Goal: Transaction & Acquisition: Purchase product/service

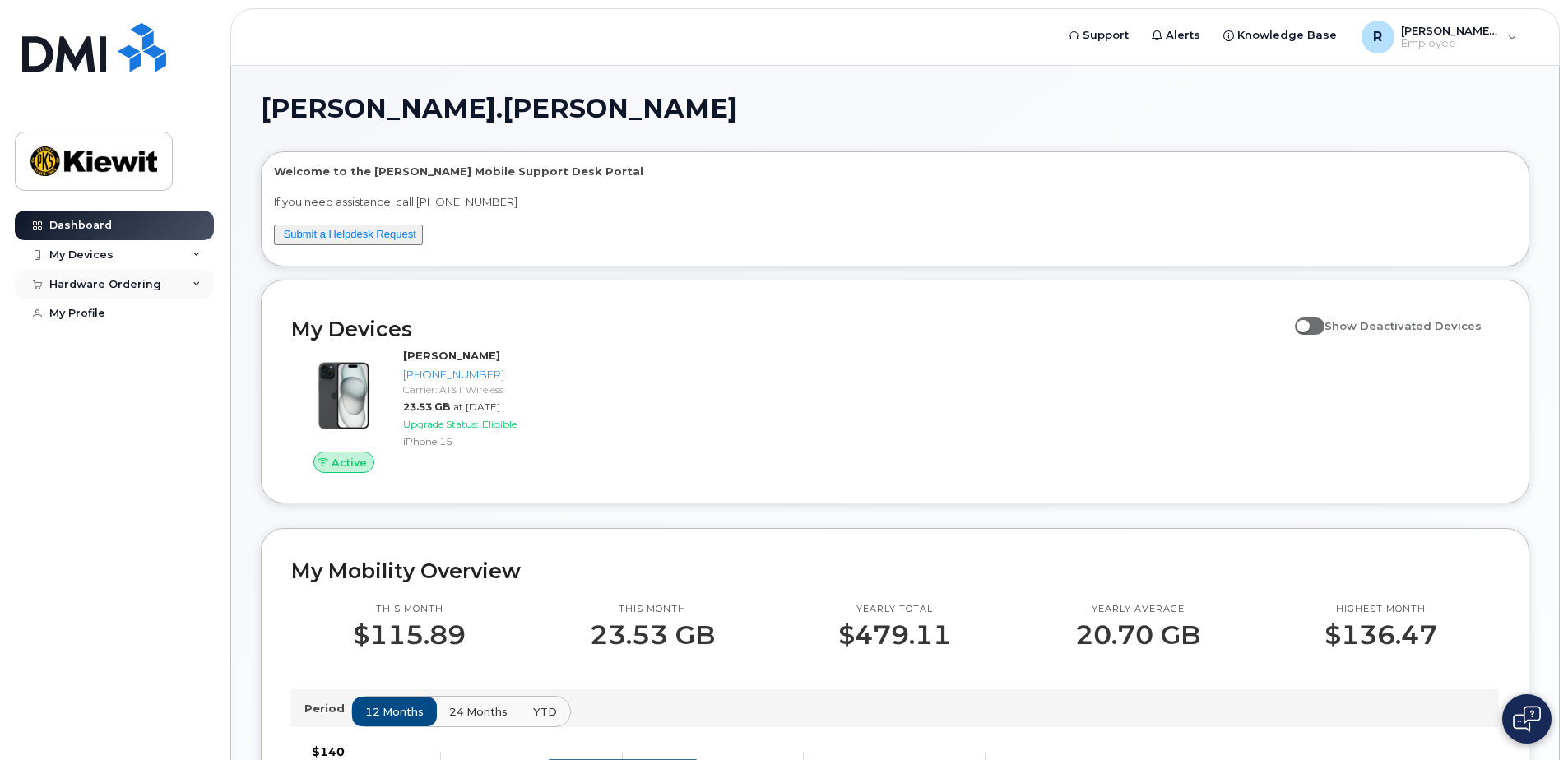
click at [117, 286] on div "Hardware Ordering" at bounding box center [105, 284] width 112 height 13
click at [88, 313] on div "My Orders" at bounding box center [87, 314] width 59 height 15
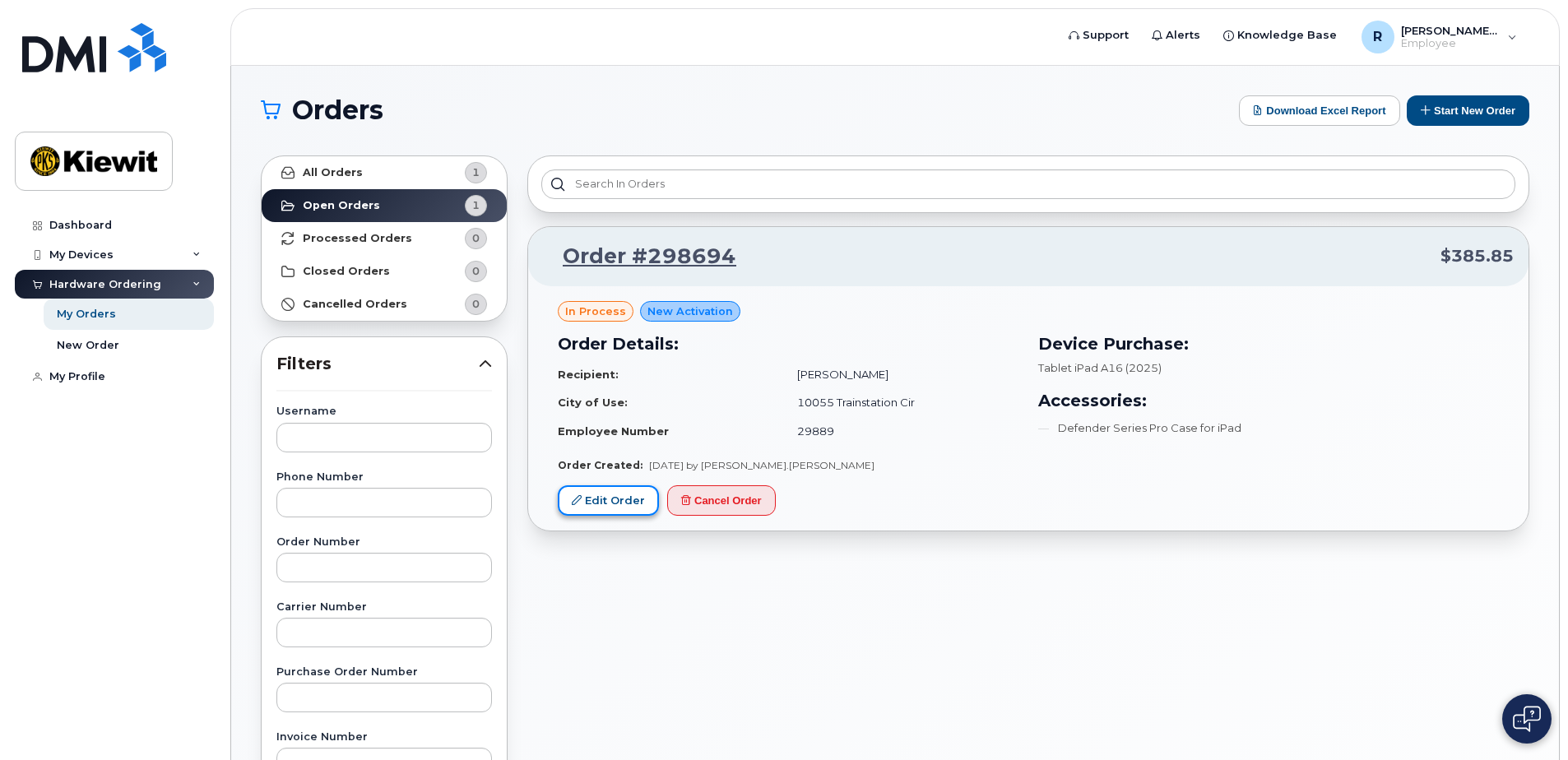
click at [612, 498] on link "Edit Order" at bounding box center [609, 500] width 101 height 31
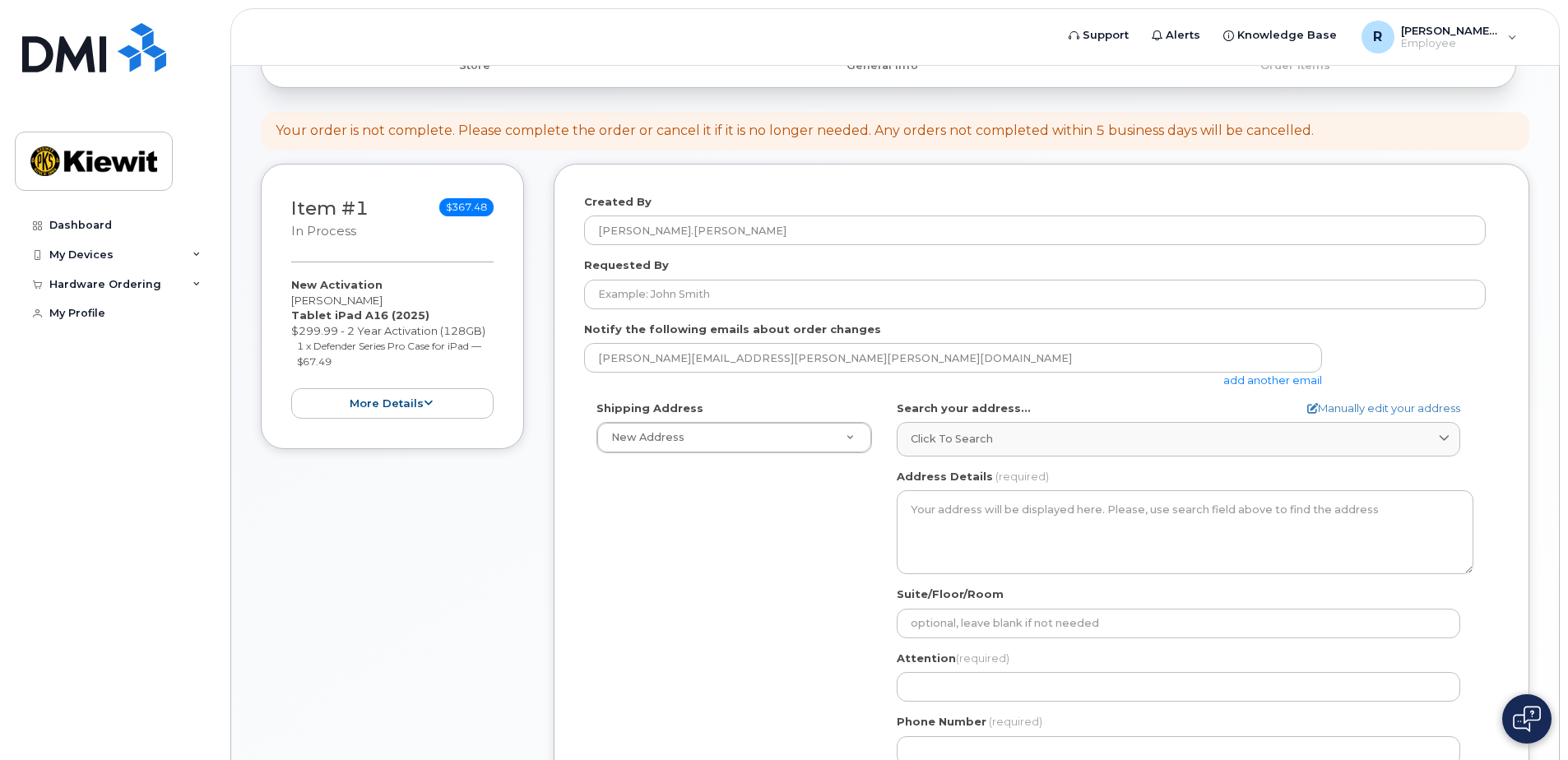
scroll to position [164, 0]
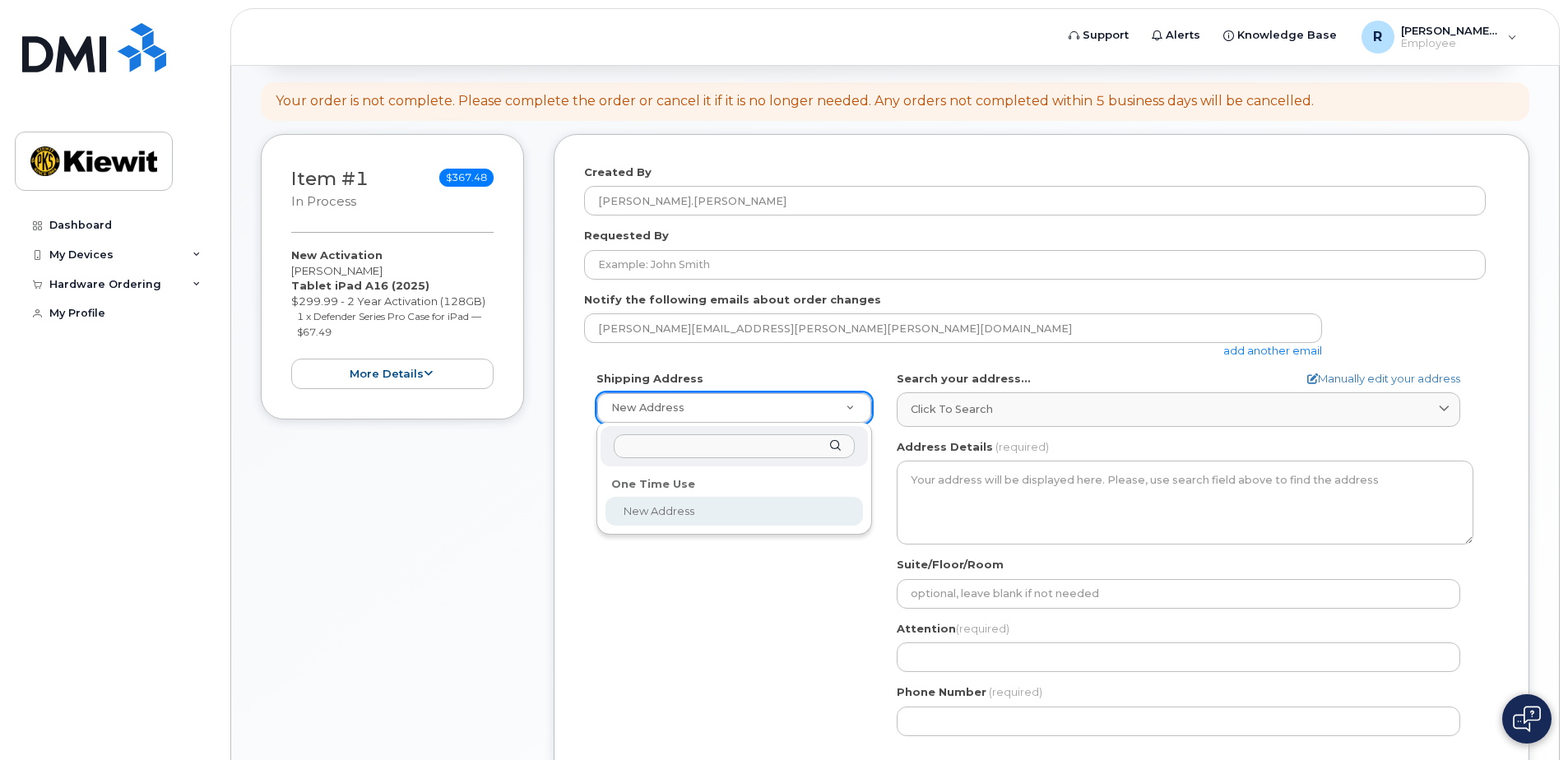
click at [679, 450] on input "text" at bounding box center [735, 446] width 241 height 24
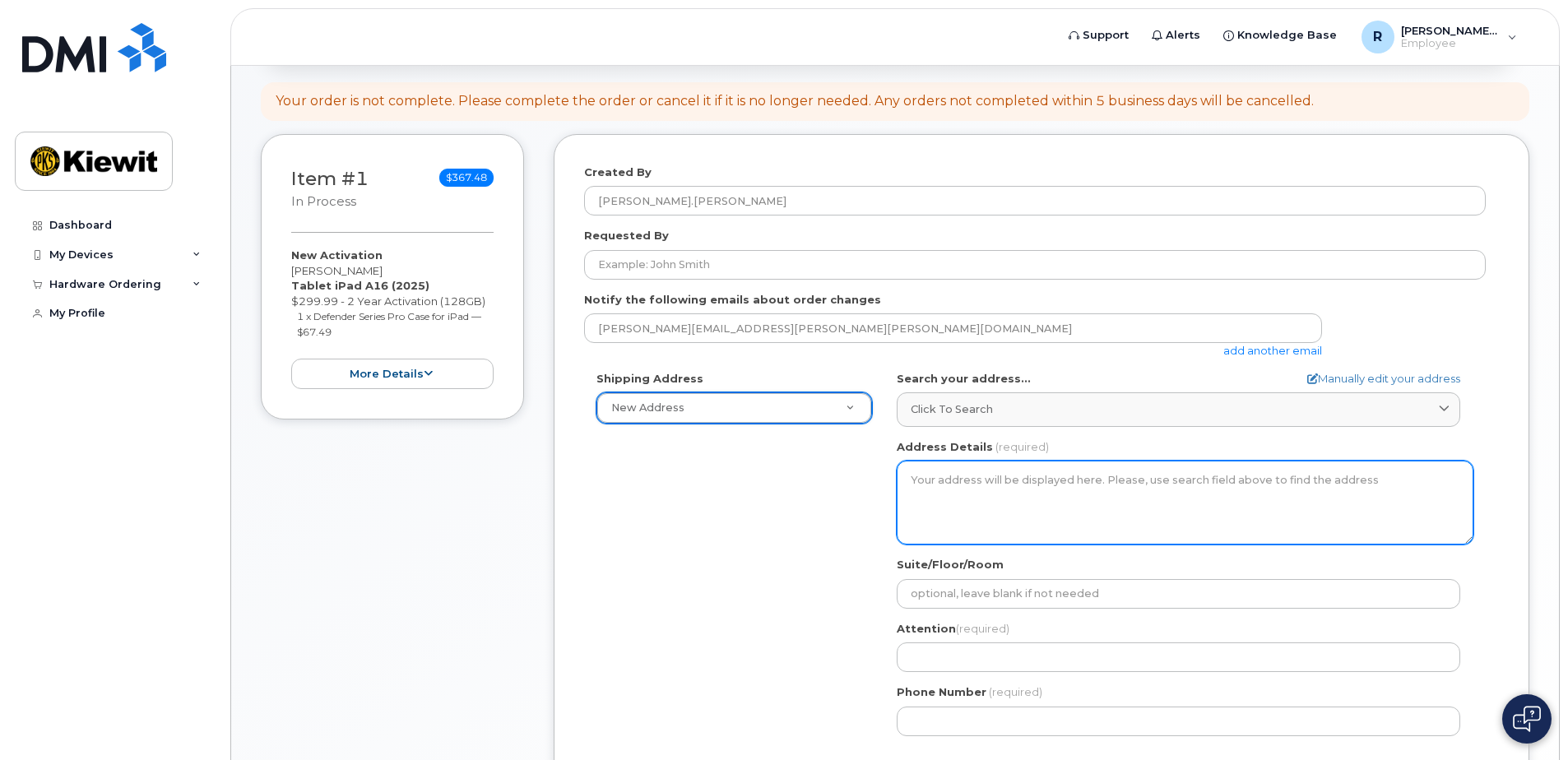
click at [940, 478] on textarea "Address Details" at bounding box center [1184, 503] width 576 height 84
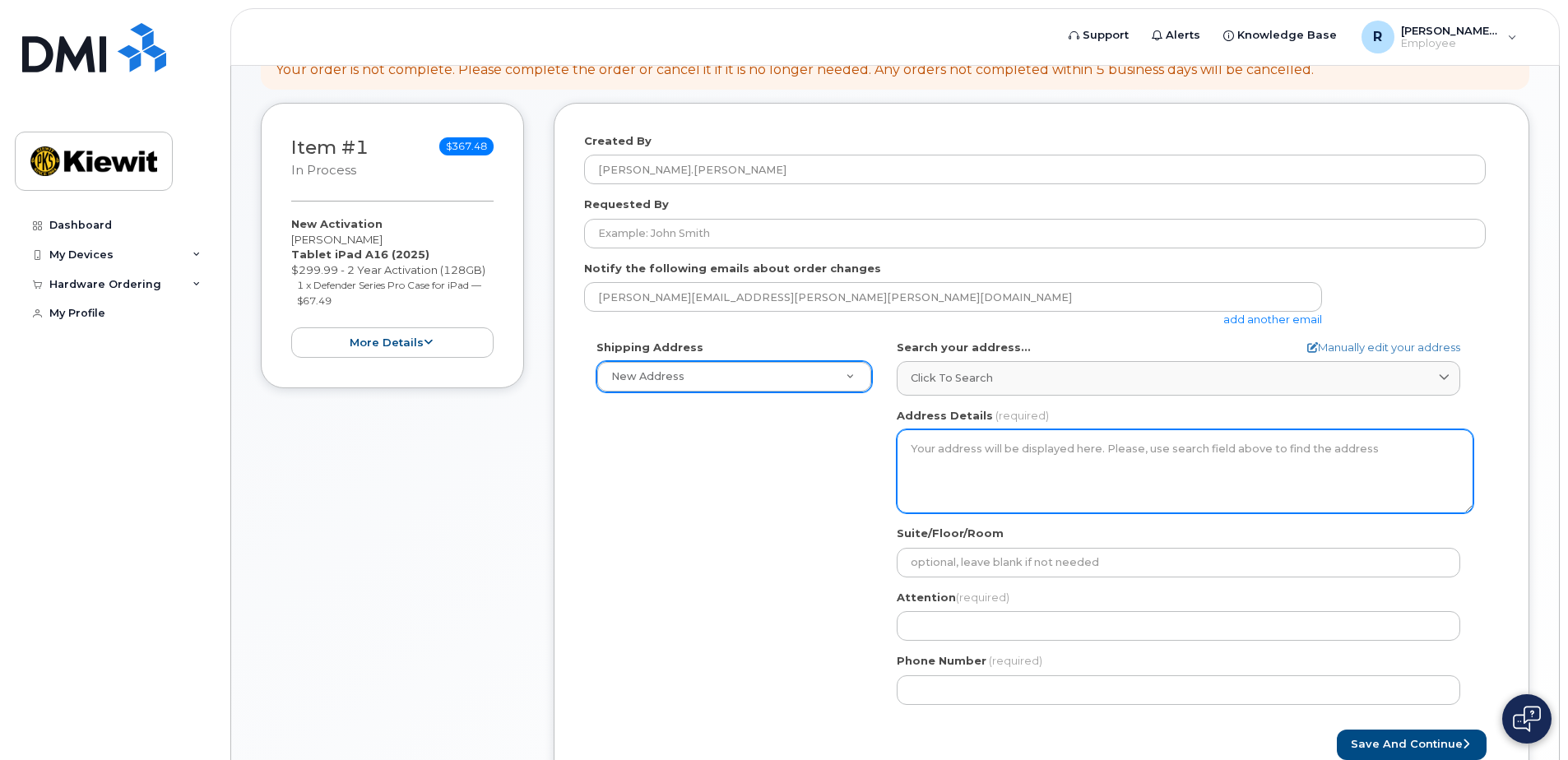
scroll to position [198, 0]
click at [932, 458] on textarea "Address Details" at bounding box center [1184, 470] width 576 height 84
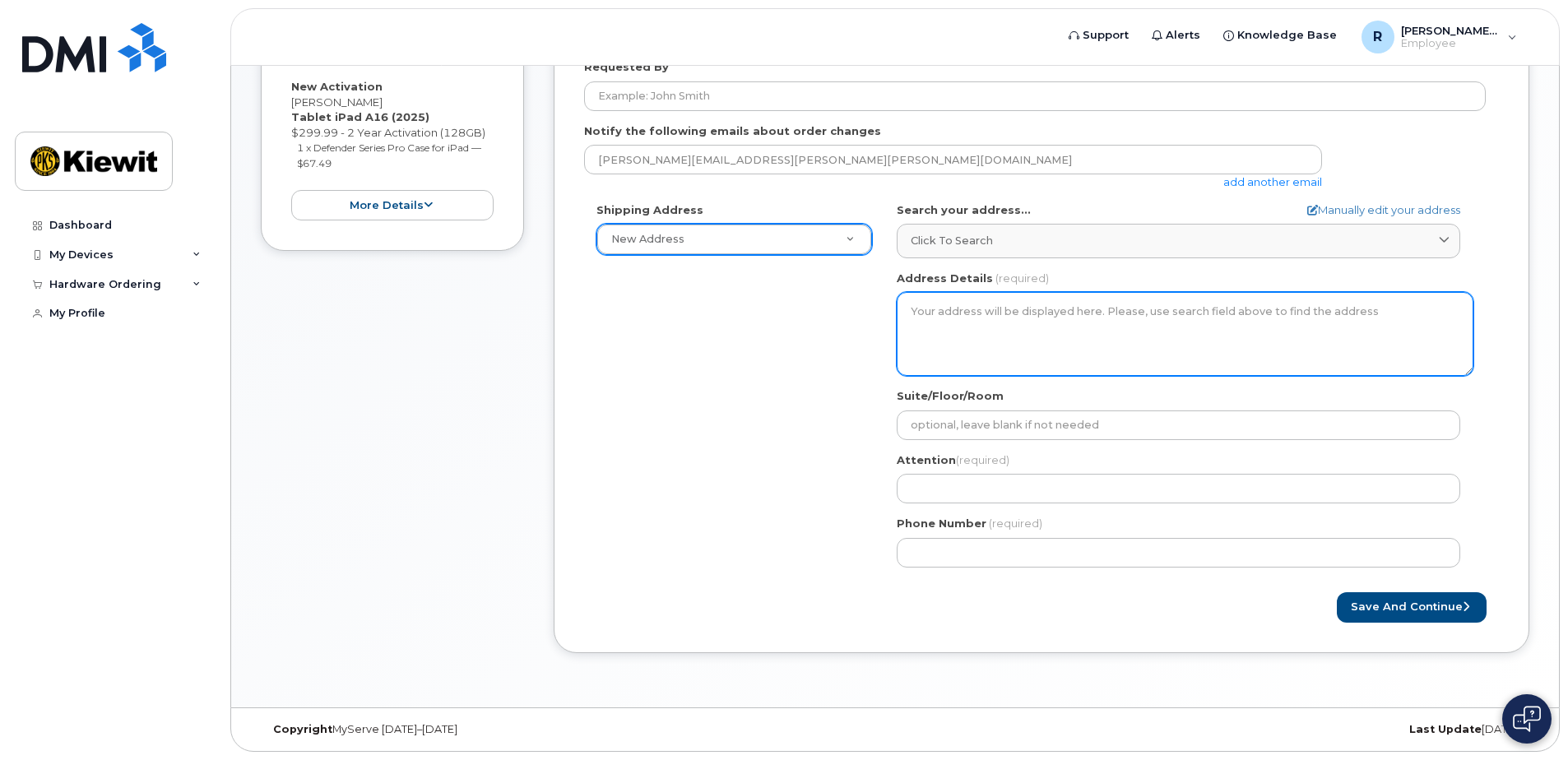
click at [918, 317] on textarea "Address Details" at bounding box center [1184, 334] width 576 height 84
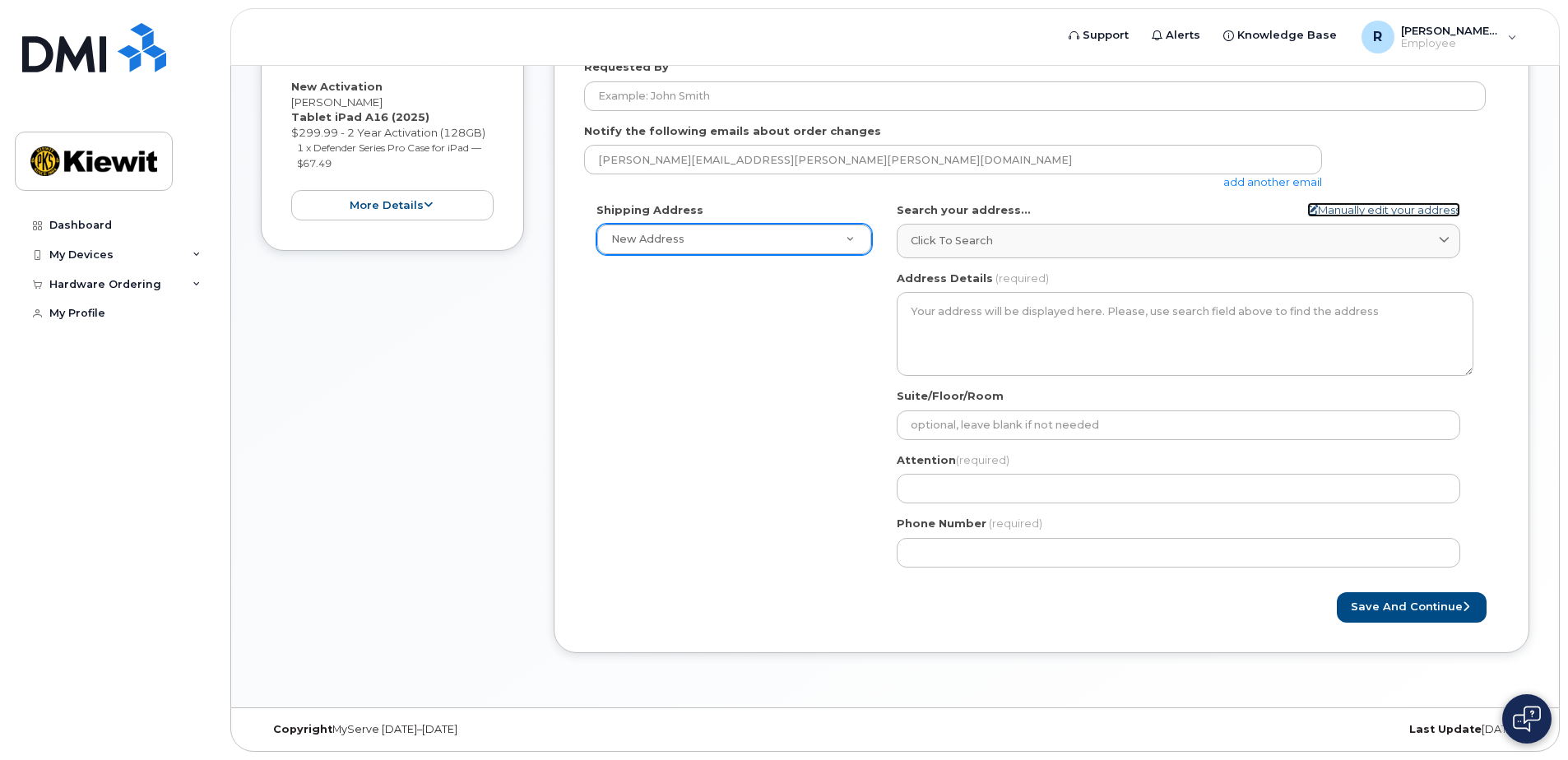
click at [1358, 206] on link "Manually edit your address" at bounding box center [1383, 210] width 153 height 16
select select
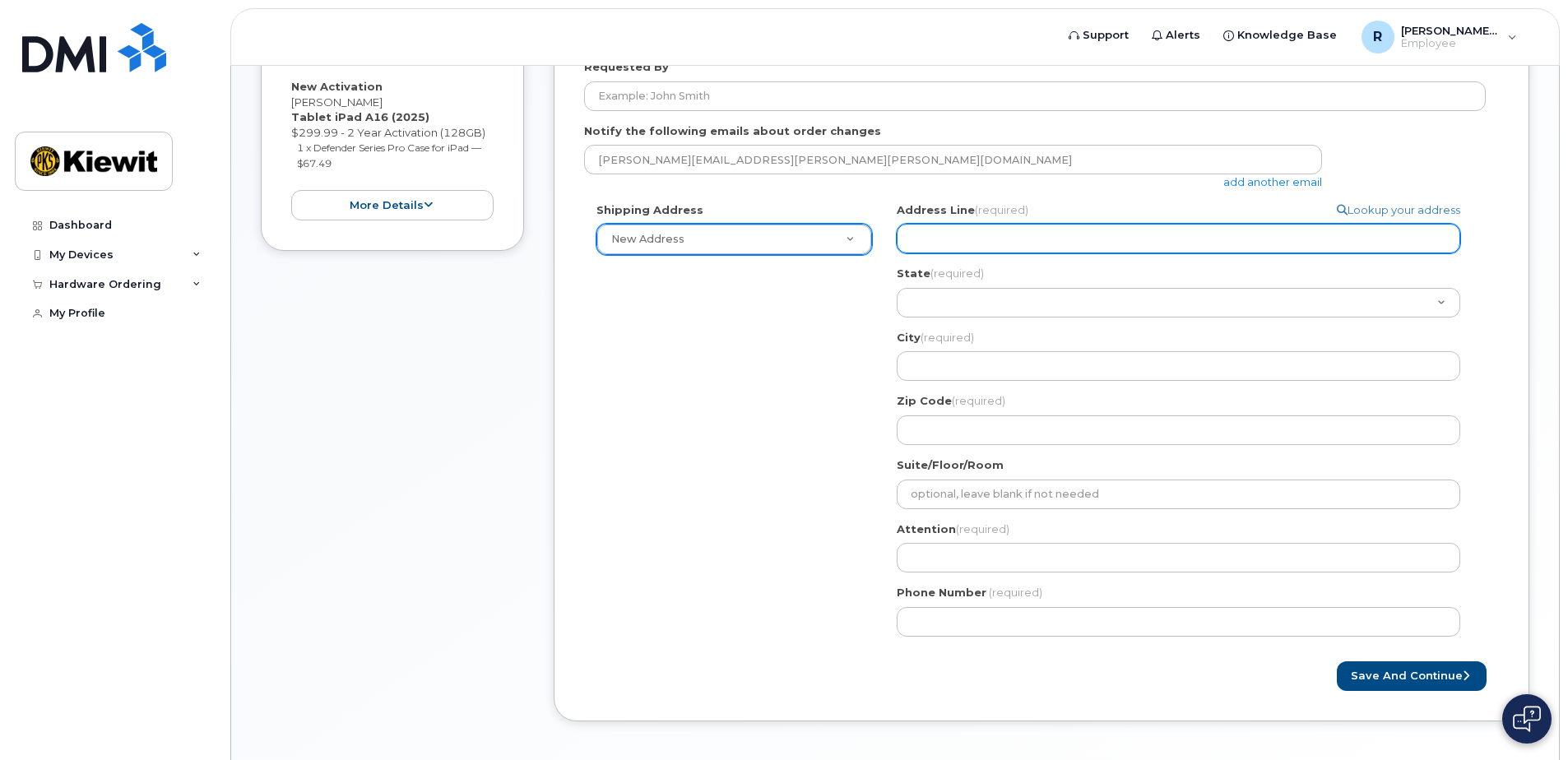
click at [930, 244] on input "Address Line (required)" at bounding box center [1178, 239] width 563 height 30
type input "5425 Knoll Pl"
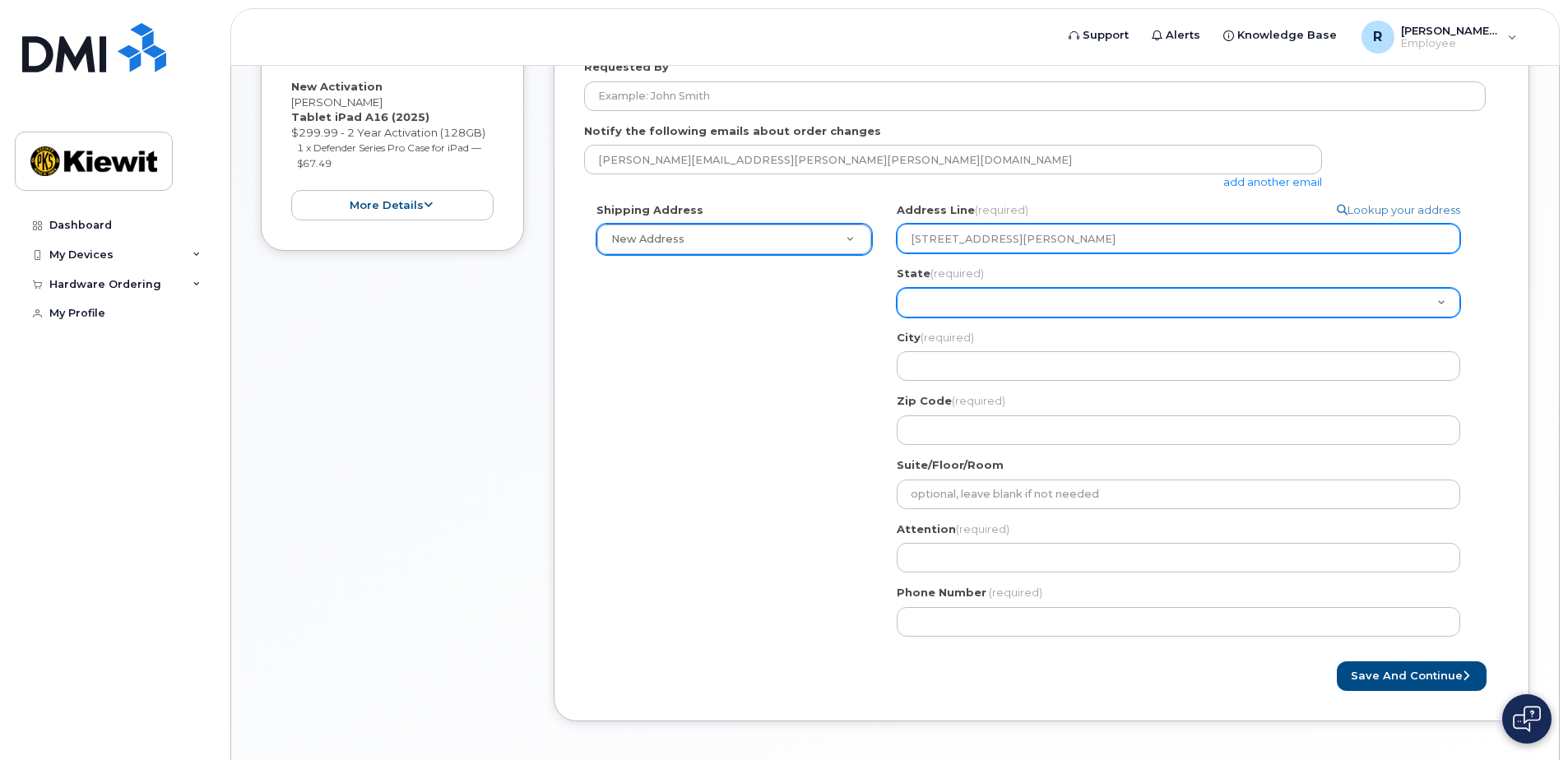
select select "CO"
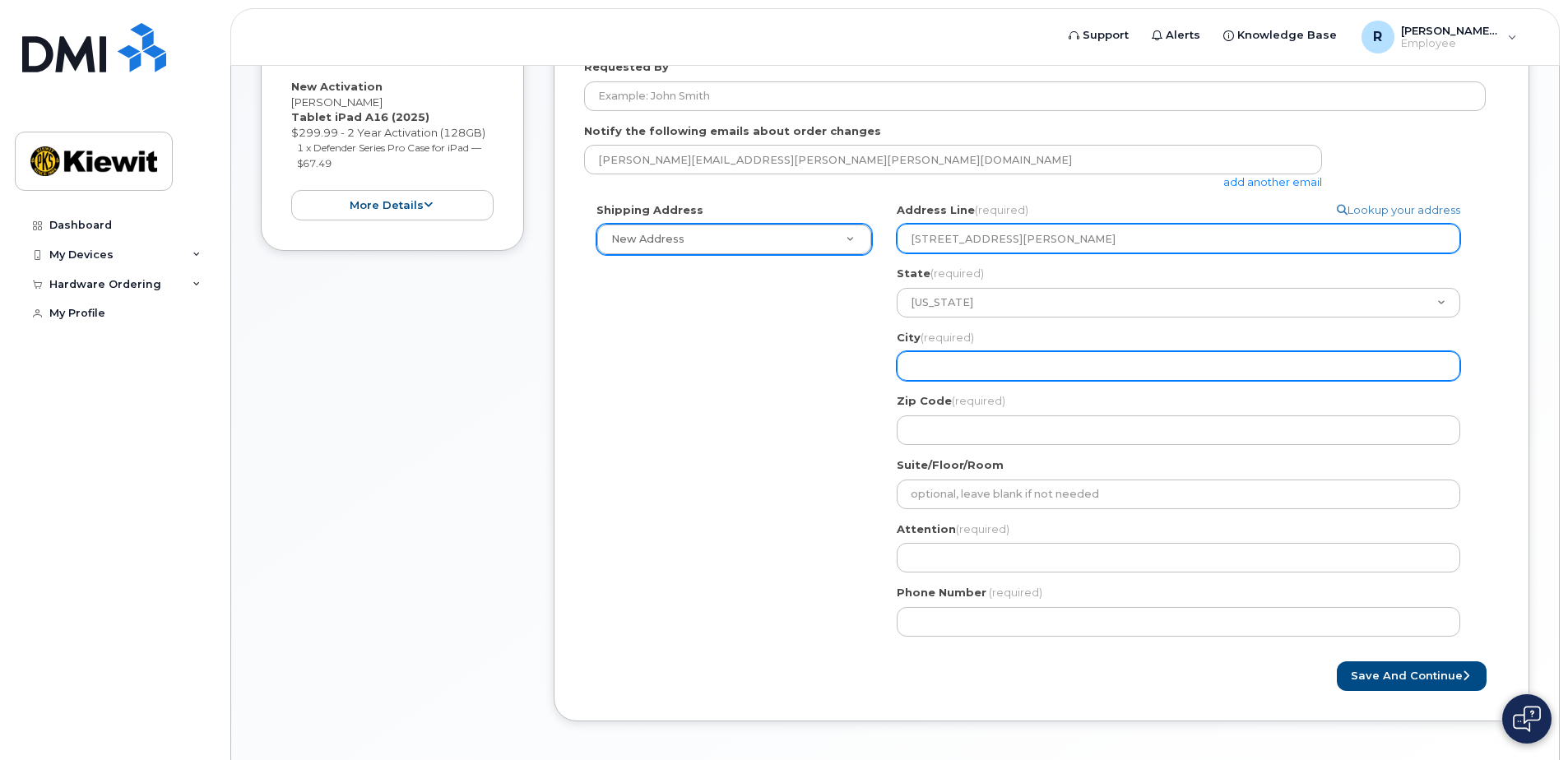
type input "HIGHLANDS RANCH"
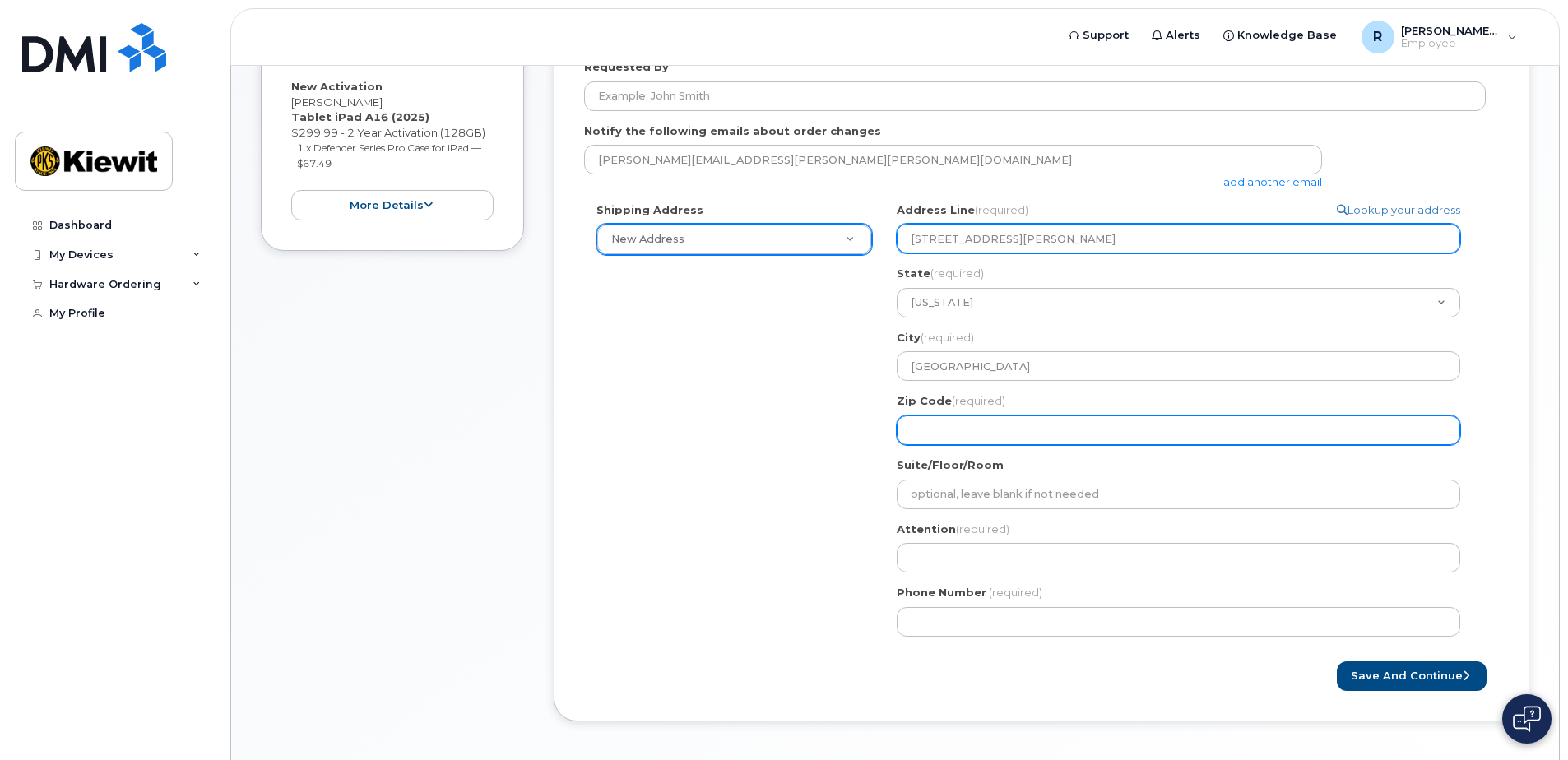
type input "80130"
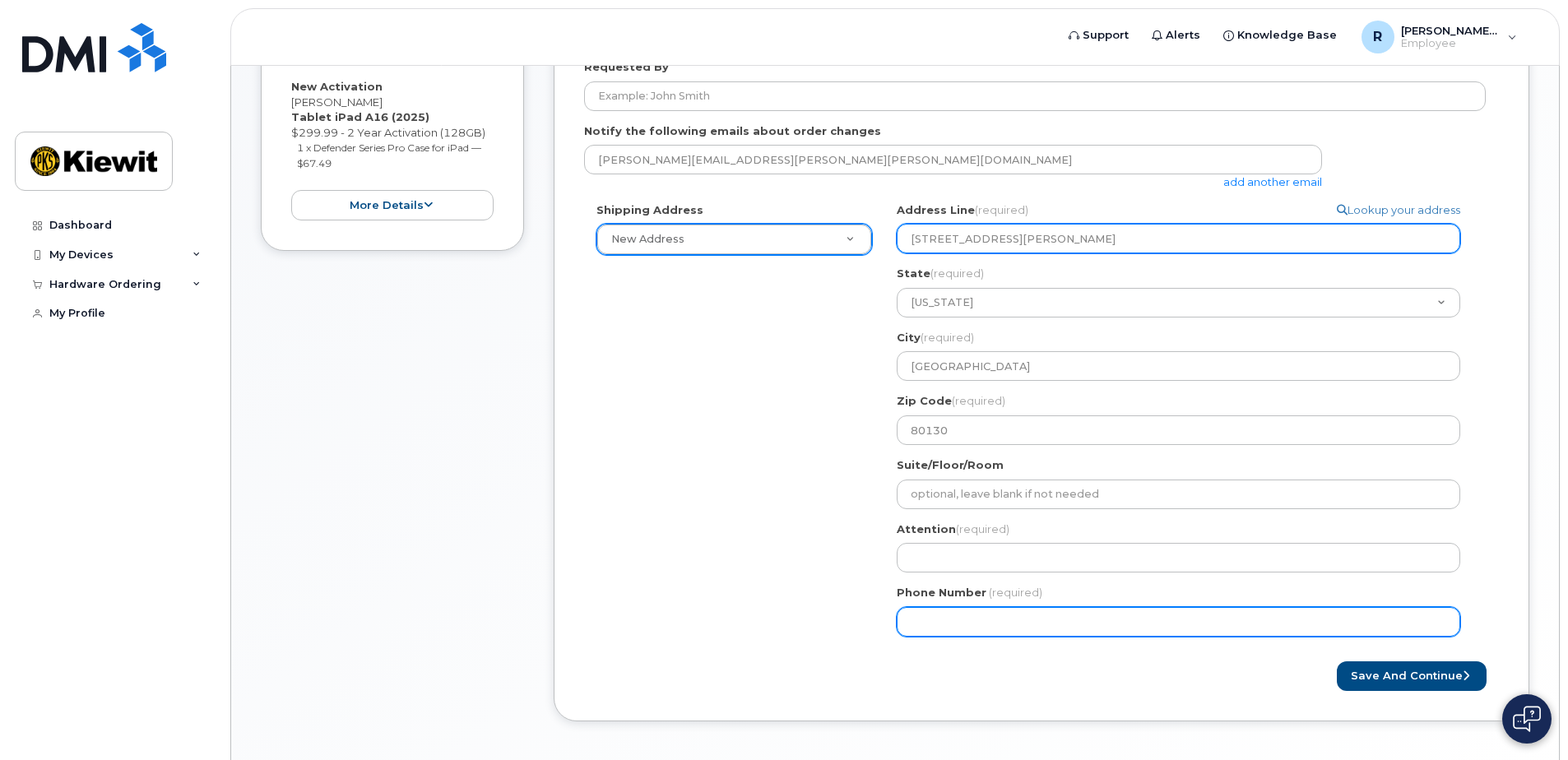
type input "8172916735"
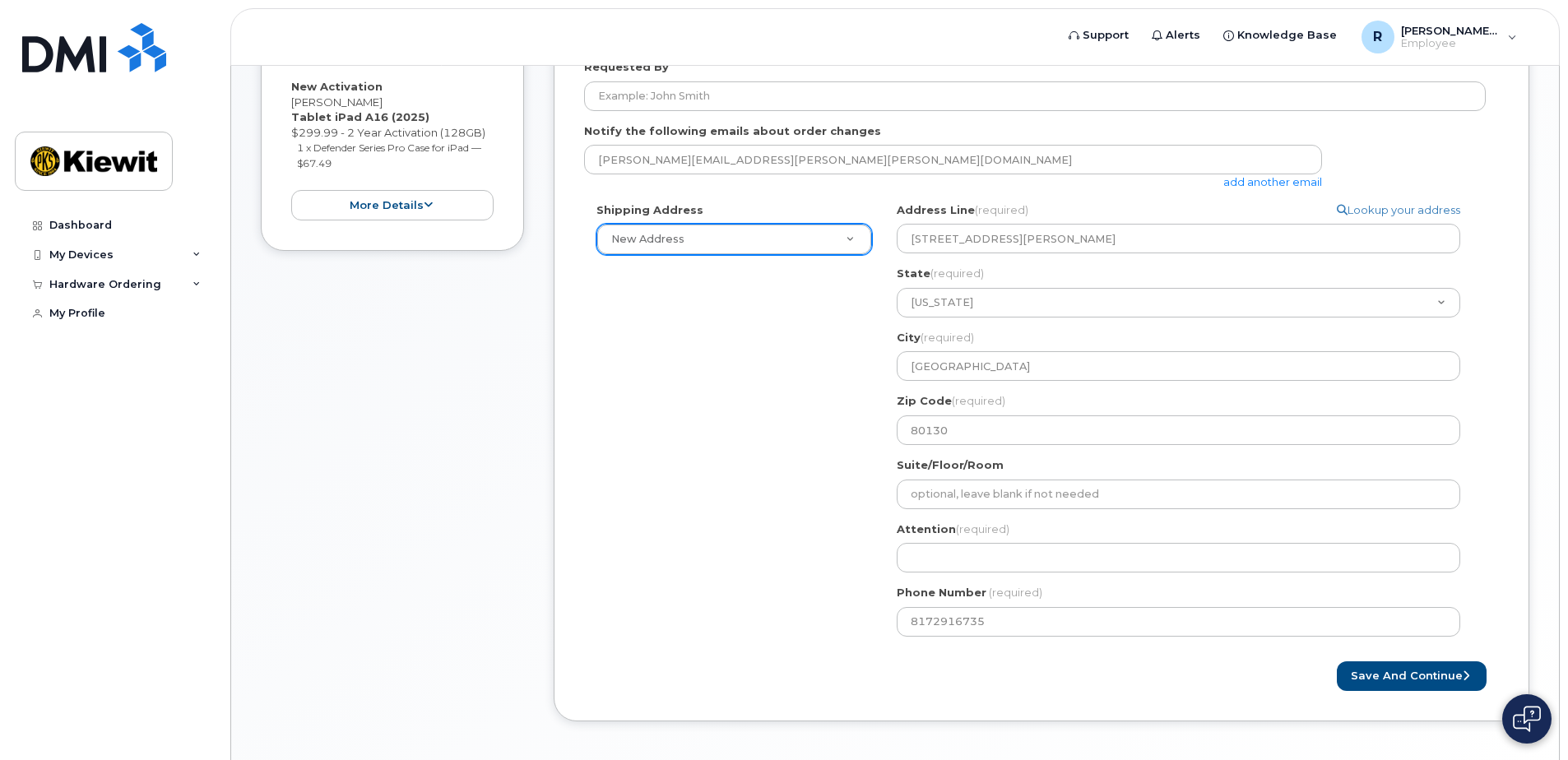
click at [798, 472] on div "Shipping Address New Address New Address CO HIGHLANDS RANCH Search your address…" at bounding box center [1035, 425] width 902 height 447
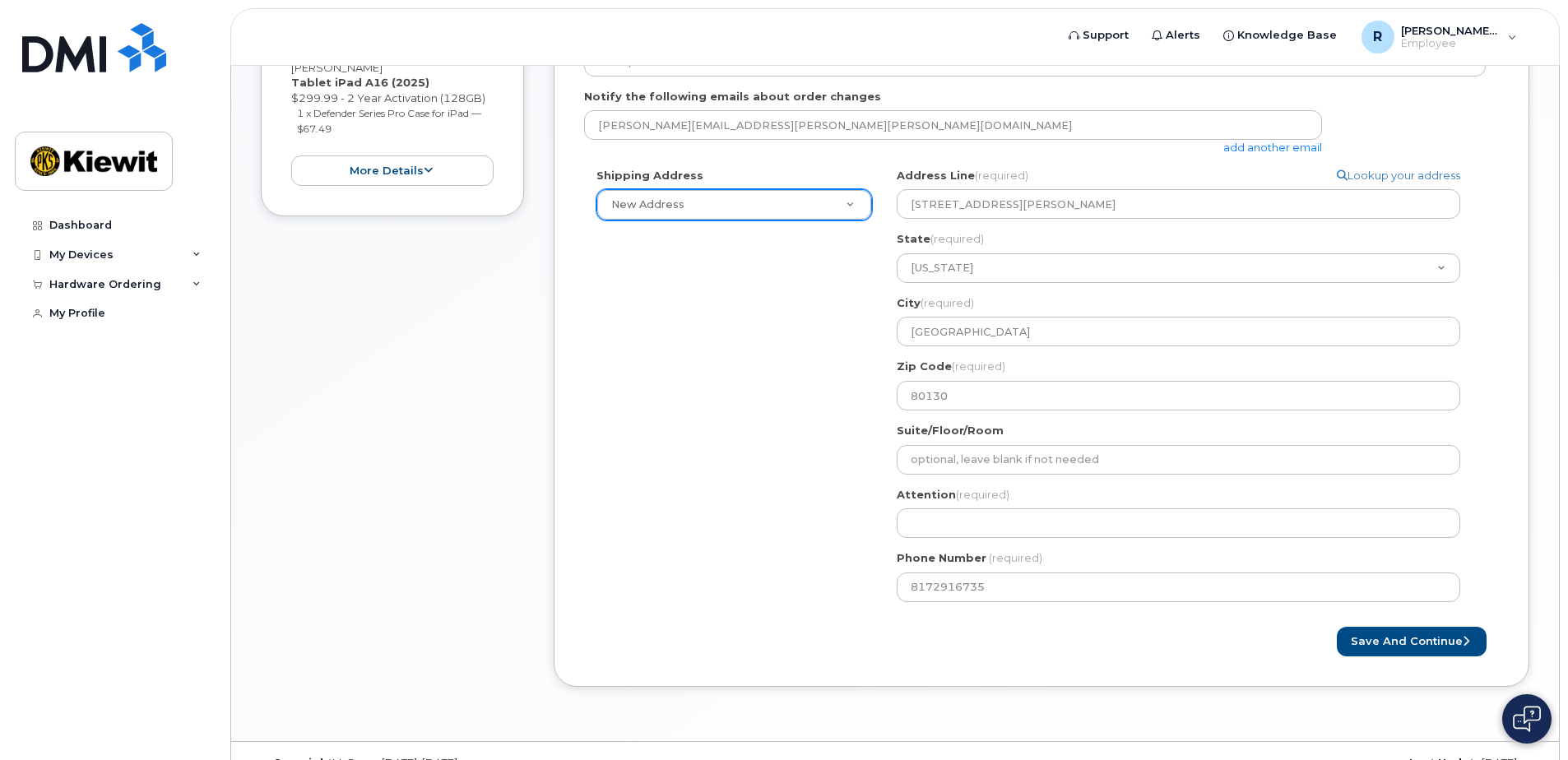
scroll to position [401, 0]
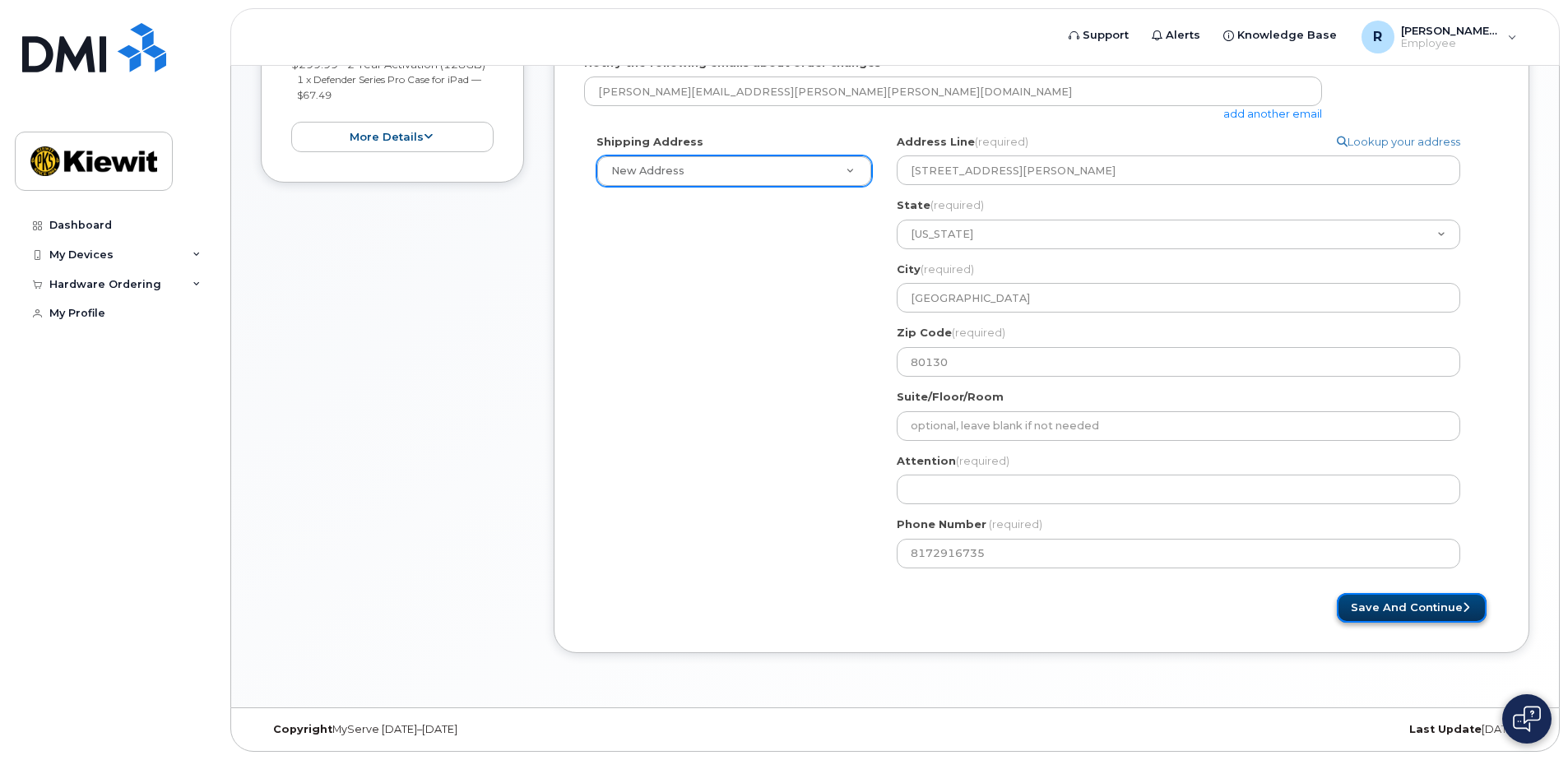
click at [1429, 615] on button "Save and Continue" at bounding box center [1411, 608] width 150 height 31
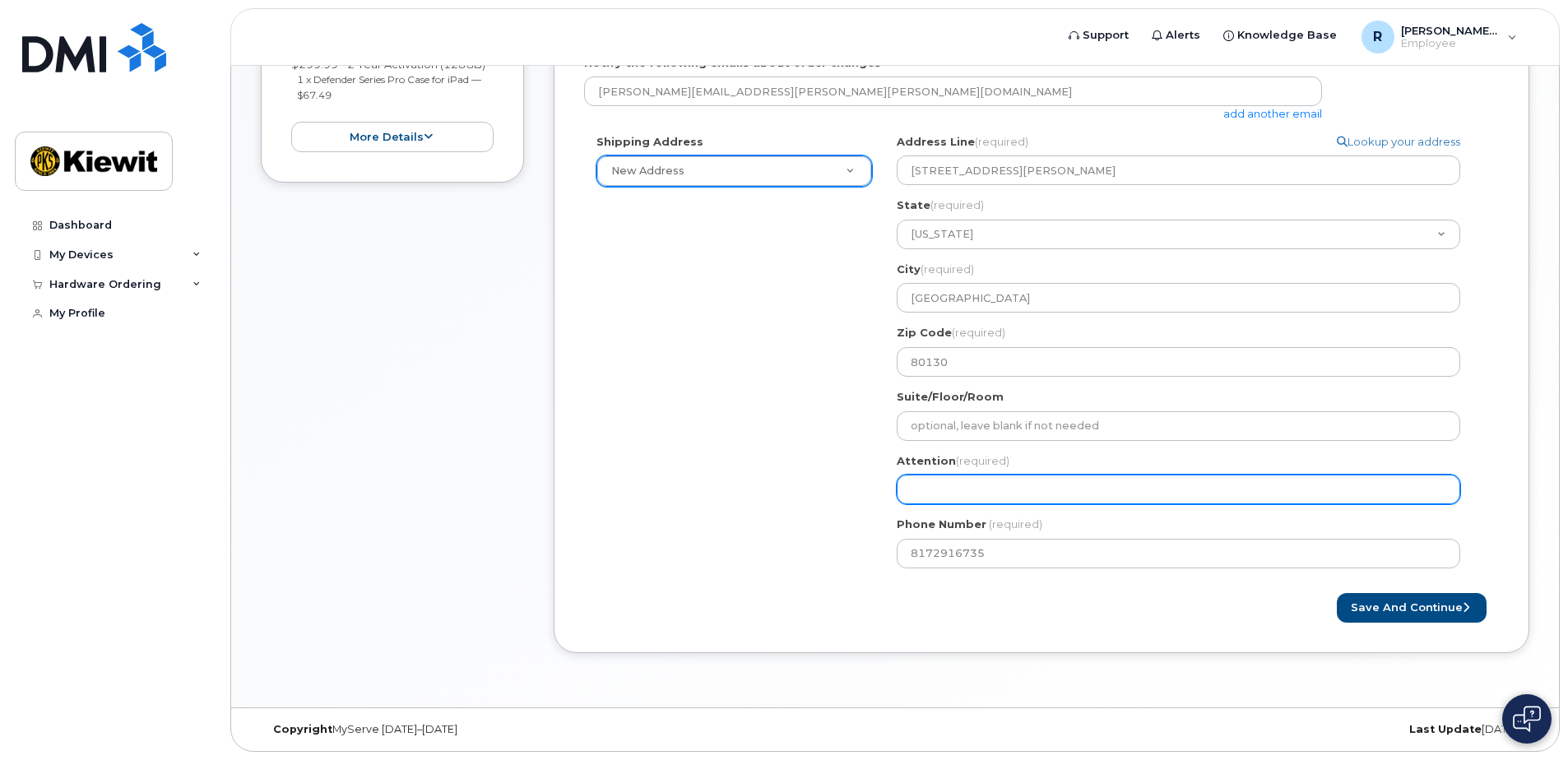
click at [943, 489] on input "Attention (required)" at bounding box center [1178, 490] width 563 height 30
select select
type input "R"
select select
type input "Ry"
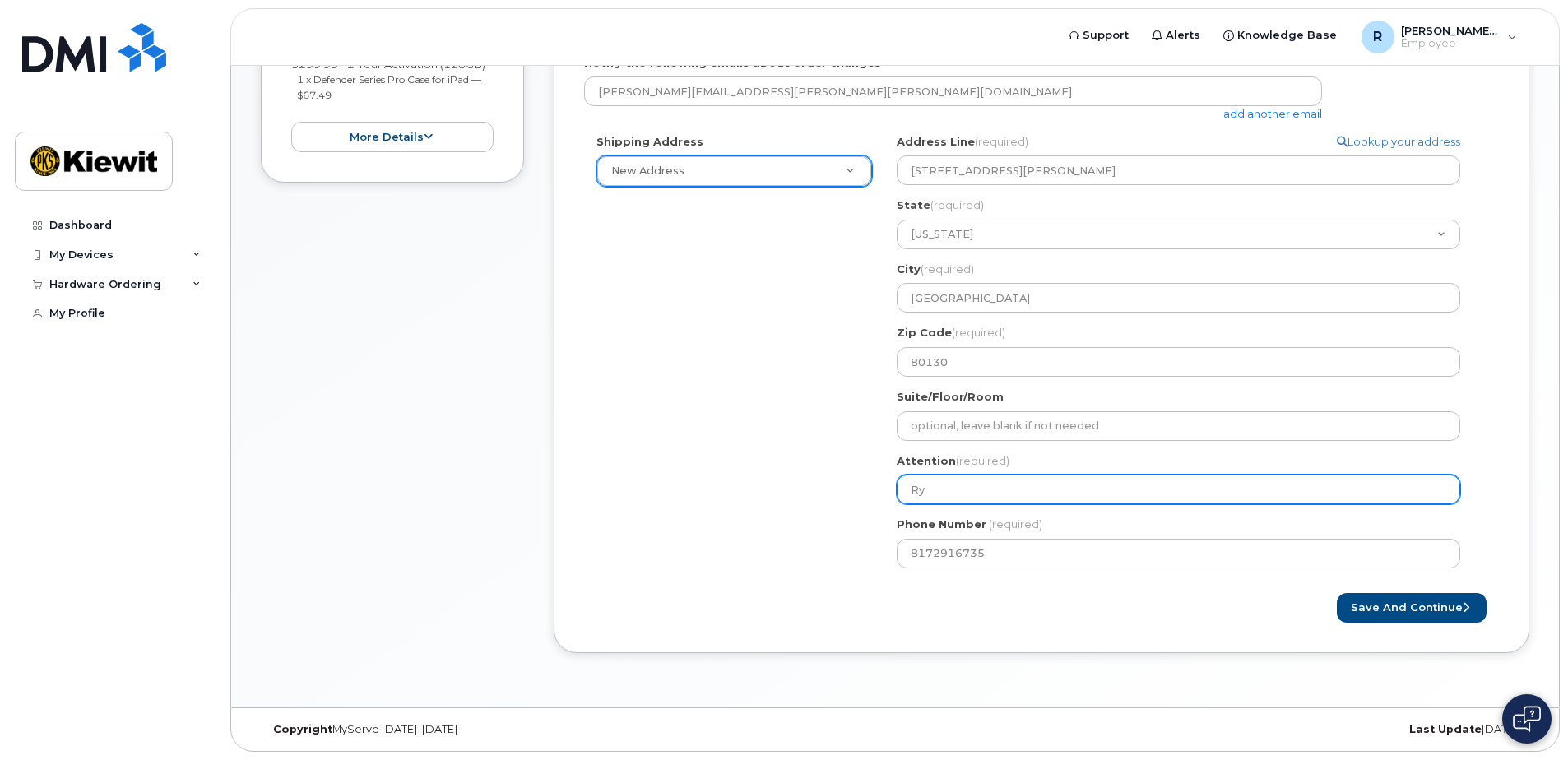
select select
type input "Rya"
select select
type input "Ryan"
select select
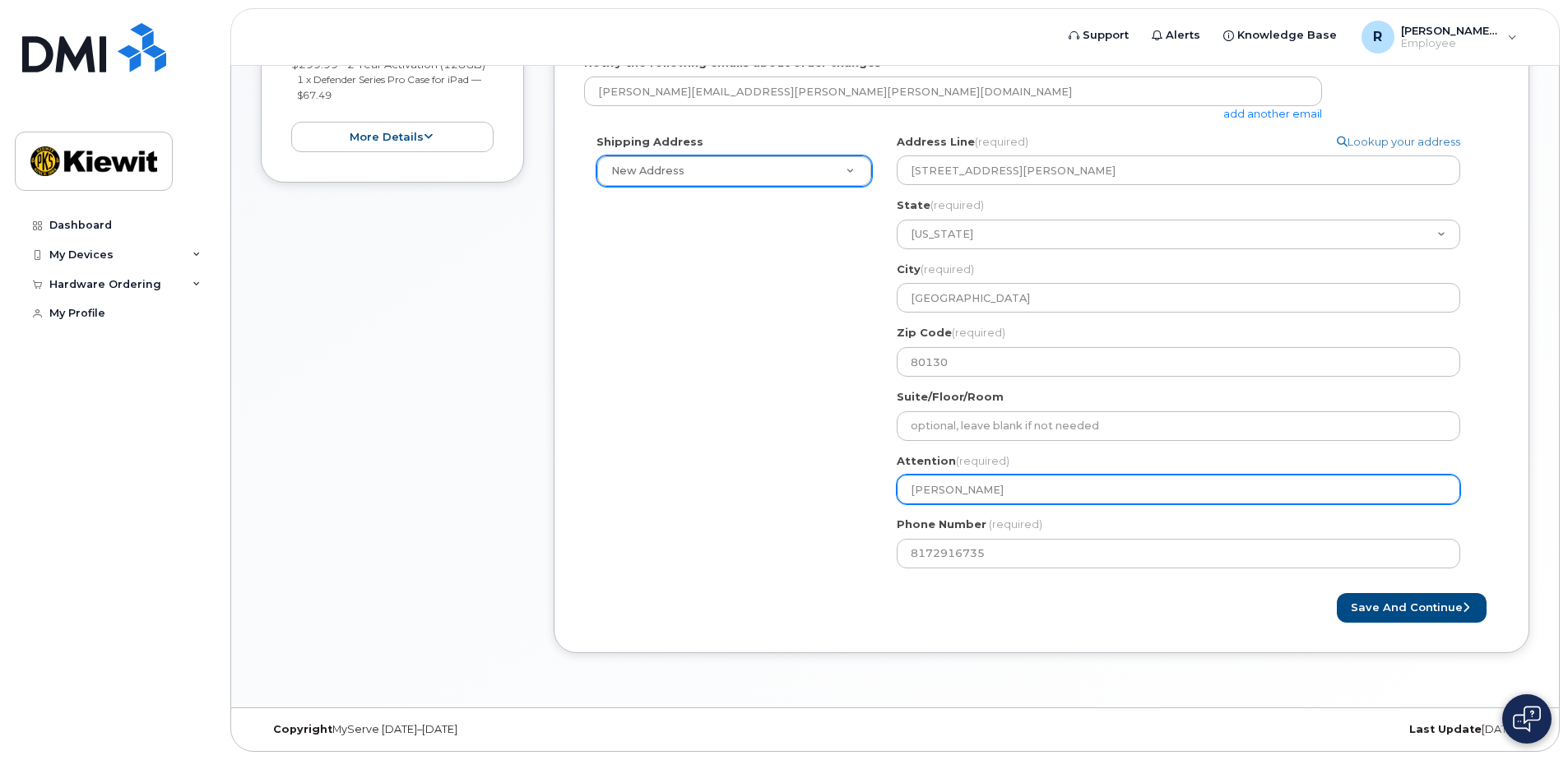
type input "Ryan K"
select select
type input "Ryan Ku"
select select
type input "Ryan Kun"
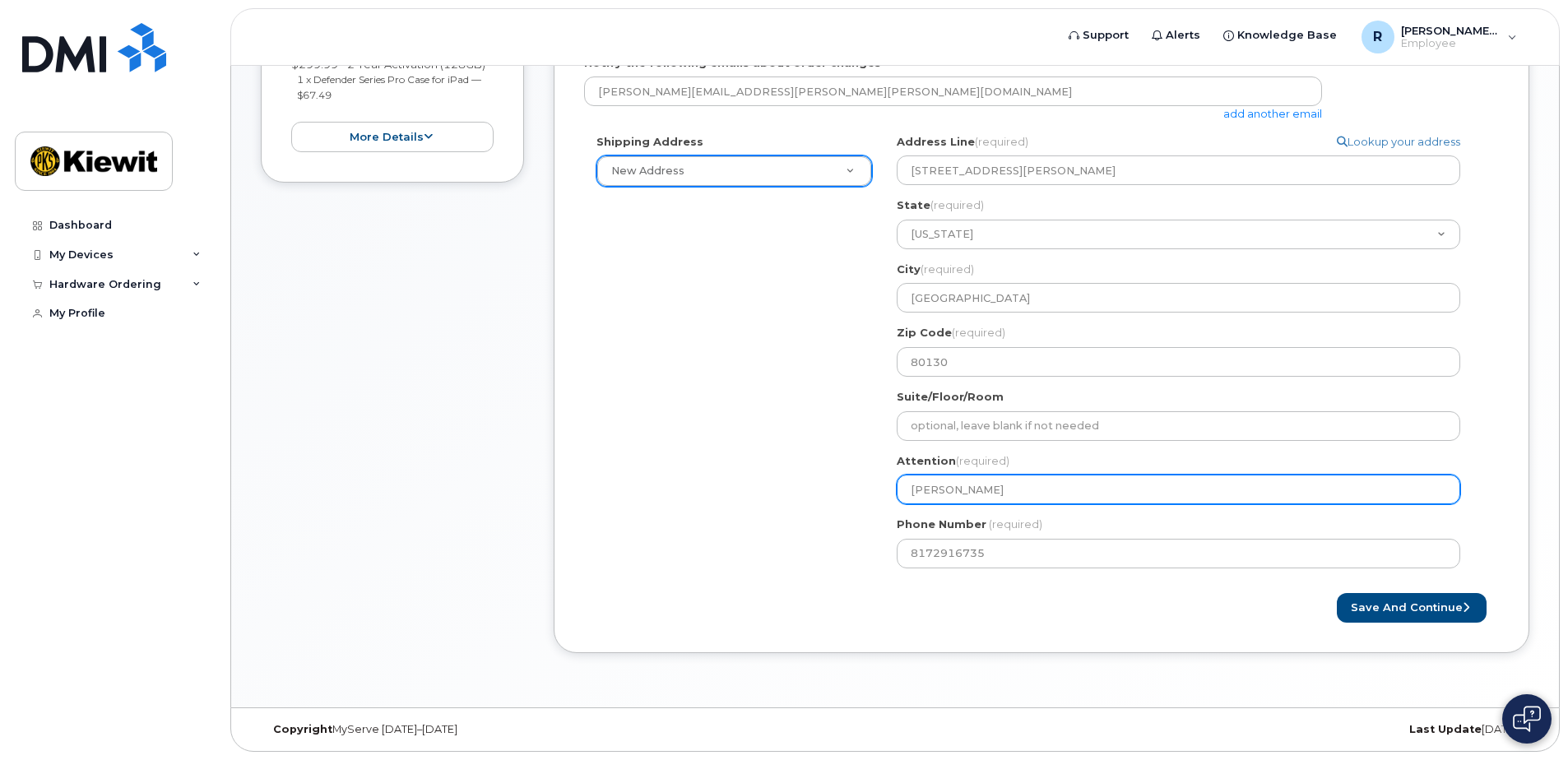
select select
type input "Ryan Kunt"
select select
type input "[PERSON_NAME]"
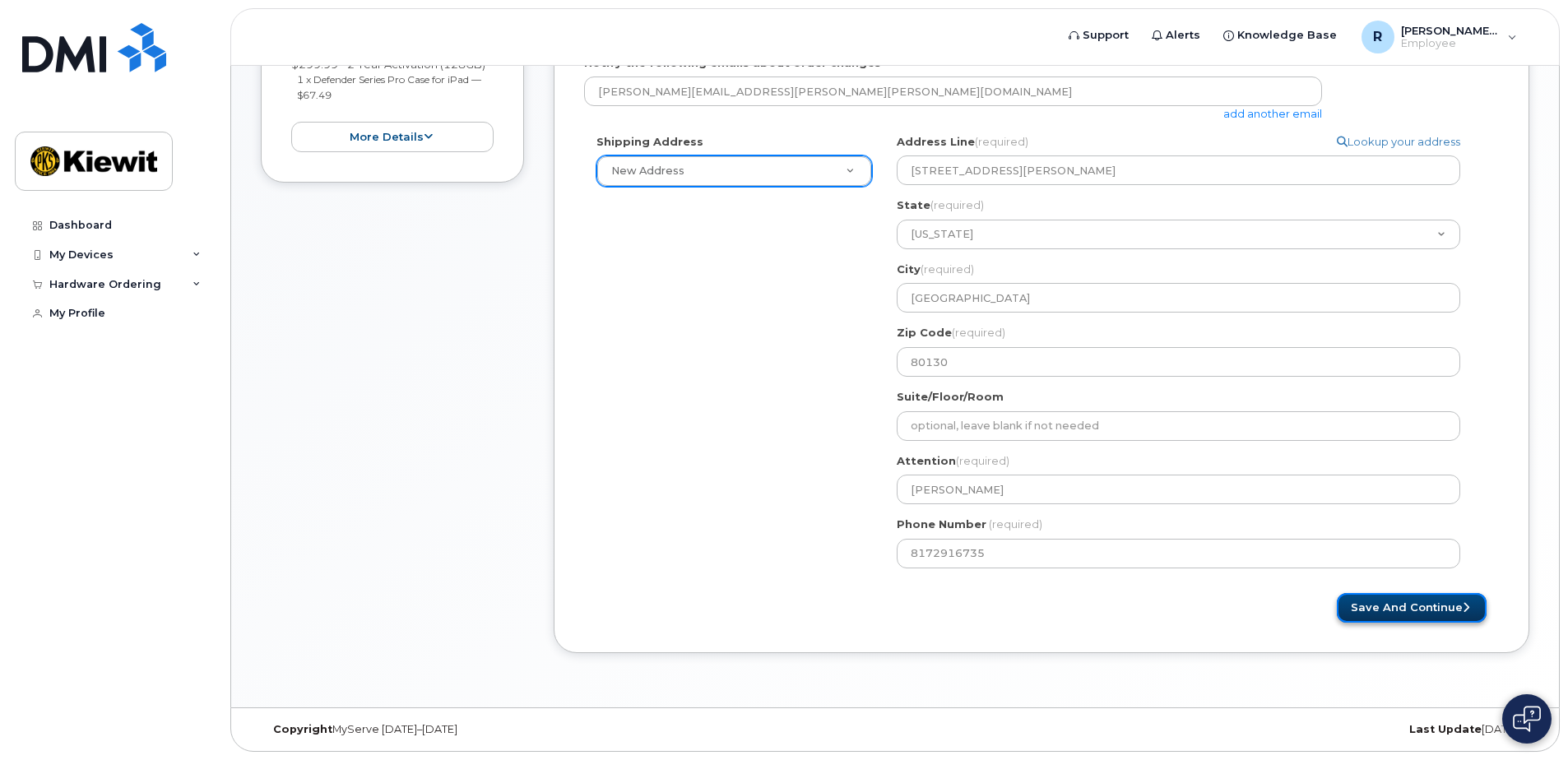
click at [1421, 612] on button "Save and Continue" at bounding box center [1411, 608] width 150 height 31
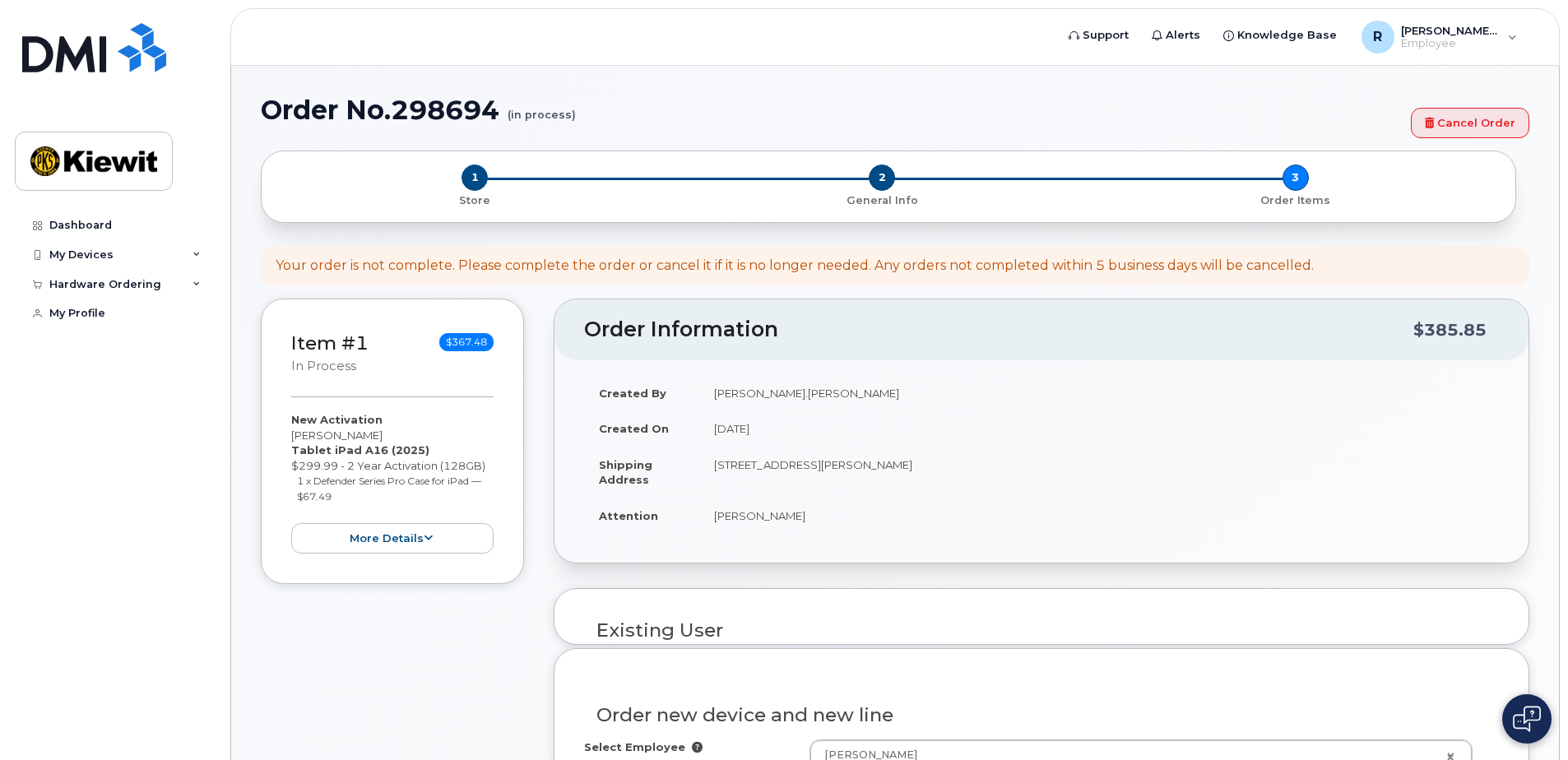
select select
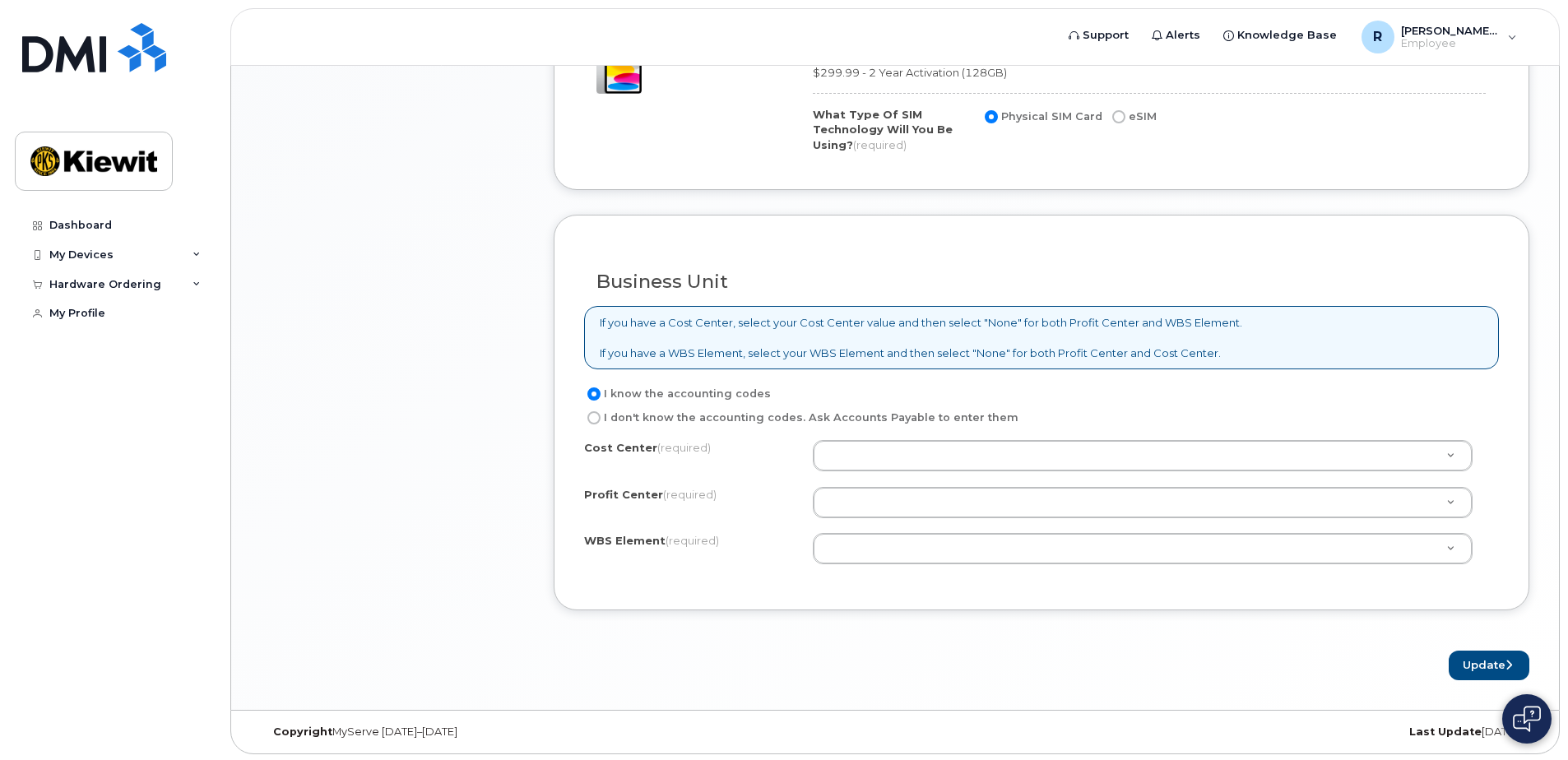
scroll to position [1140, 0]
click at [588, 418] on input "I don't know the accounting codes. Ask Accounts Payable to enter them" at bounding box center [594, 415] width 13 height 13
radio input "true"
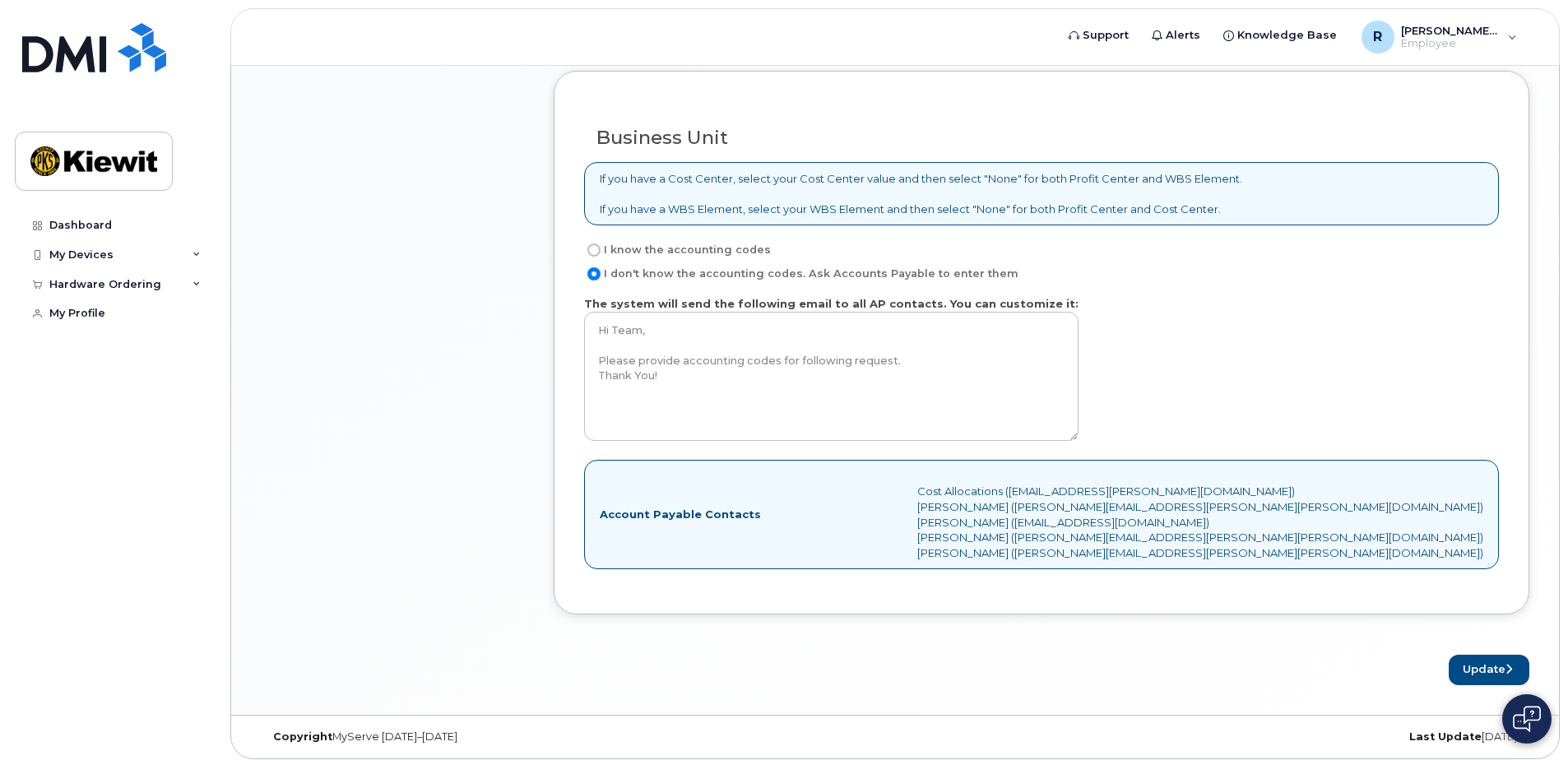
scroll to position [1288, 0]
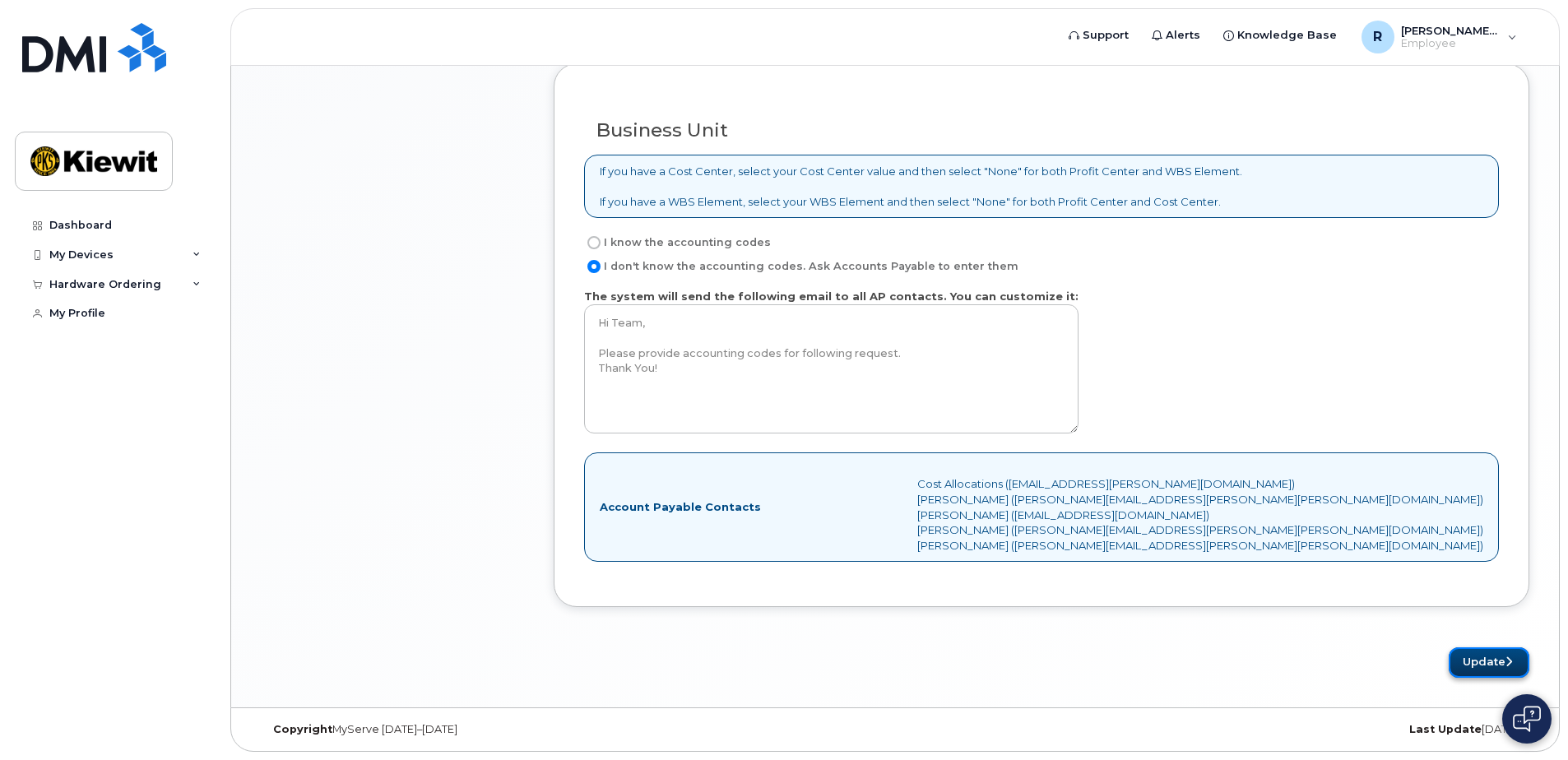
click at [1481, 664] on button "Update" at bounding box center [1488, 662] width 80 height 31
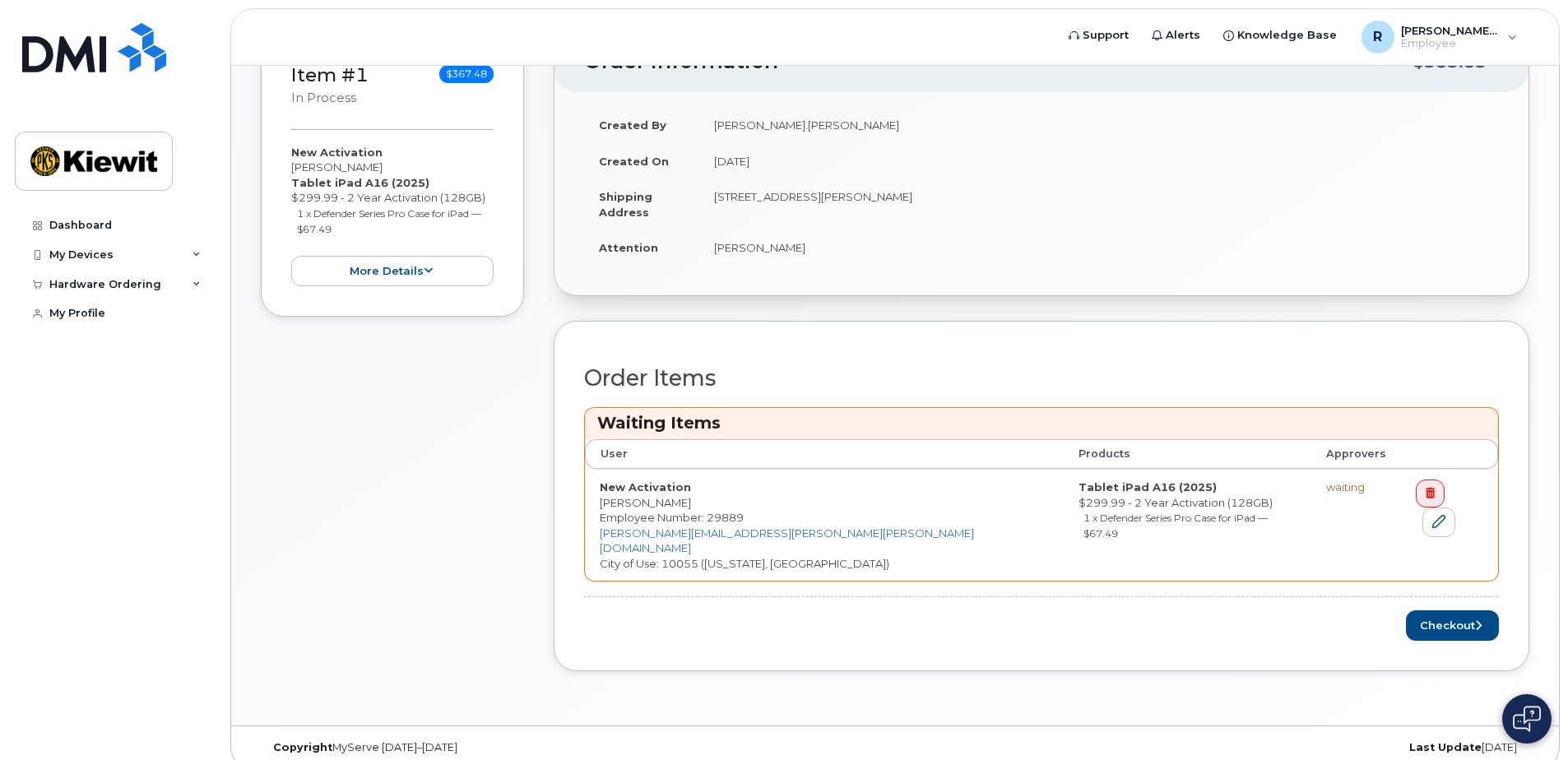
scroll to position [340, 0]
click at [1439, 610] on button "Checkout" at bounding box center [1453, 623] width 93 height 31
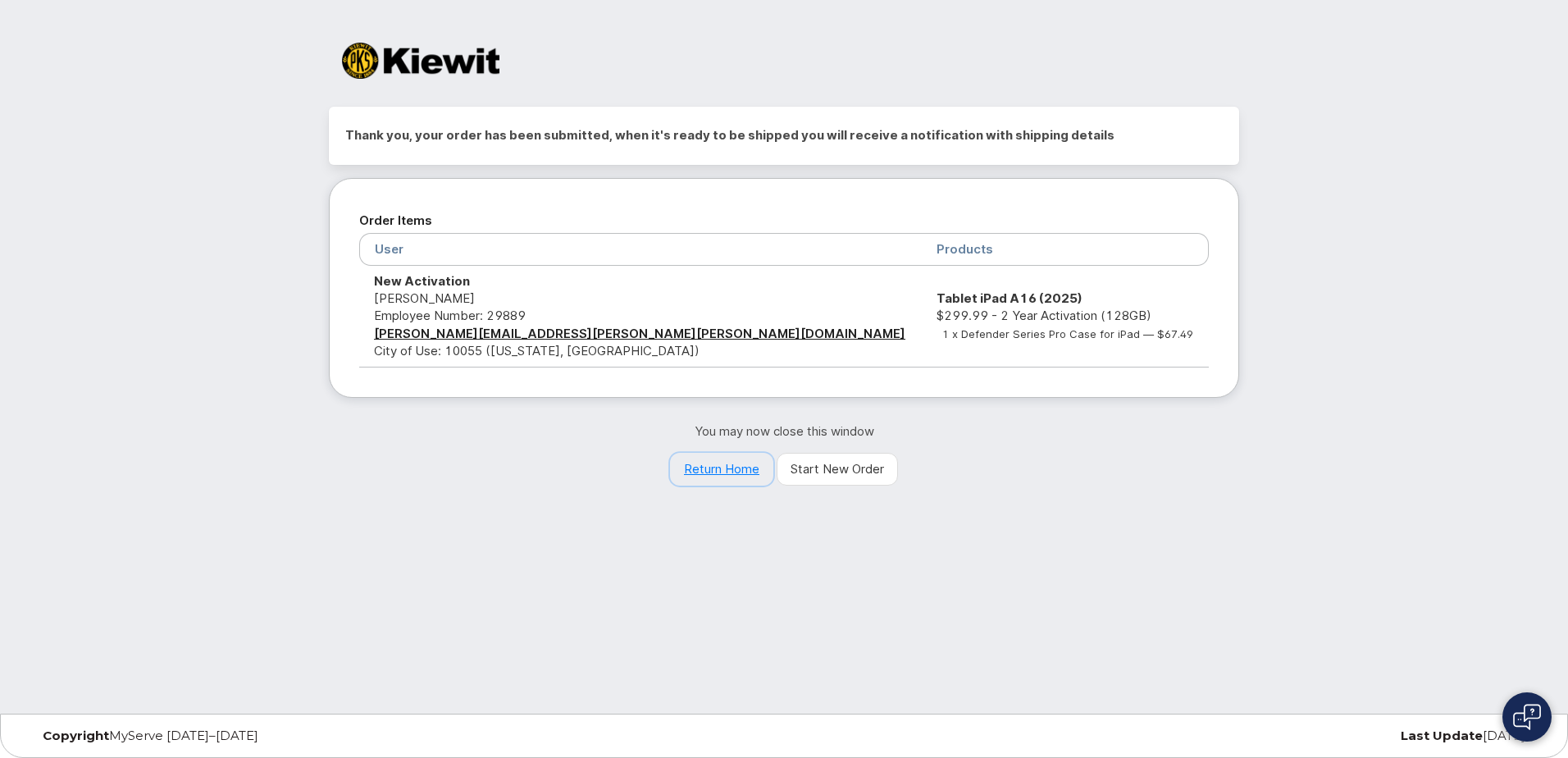
click at [735, 471] on link "Return Home" at bounding box center [721, 469] width 104 height 33
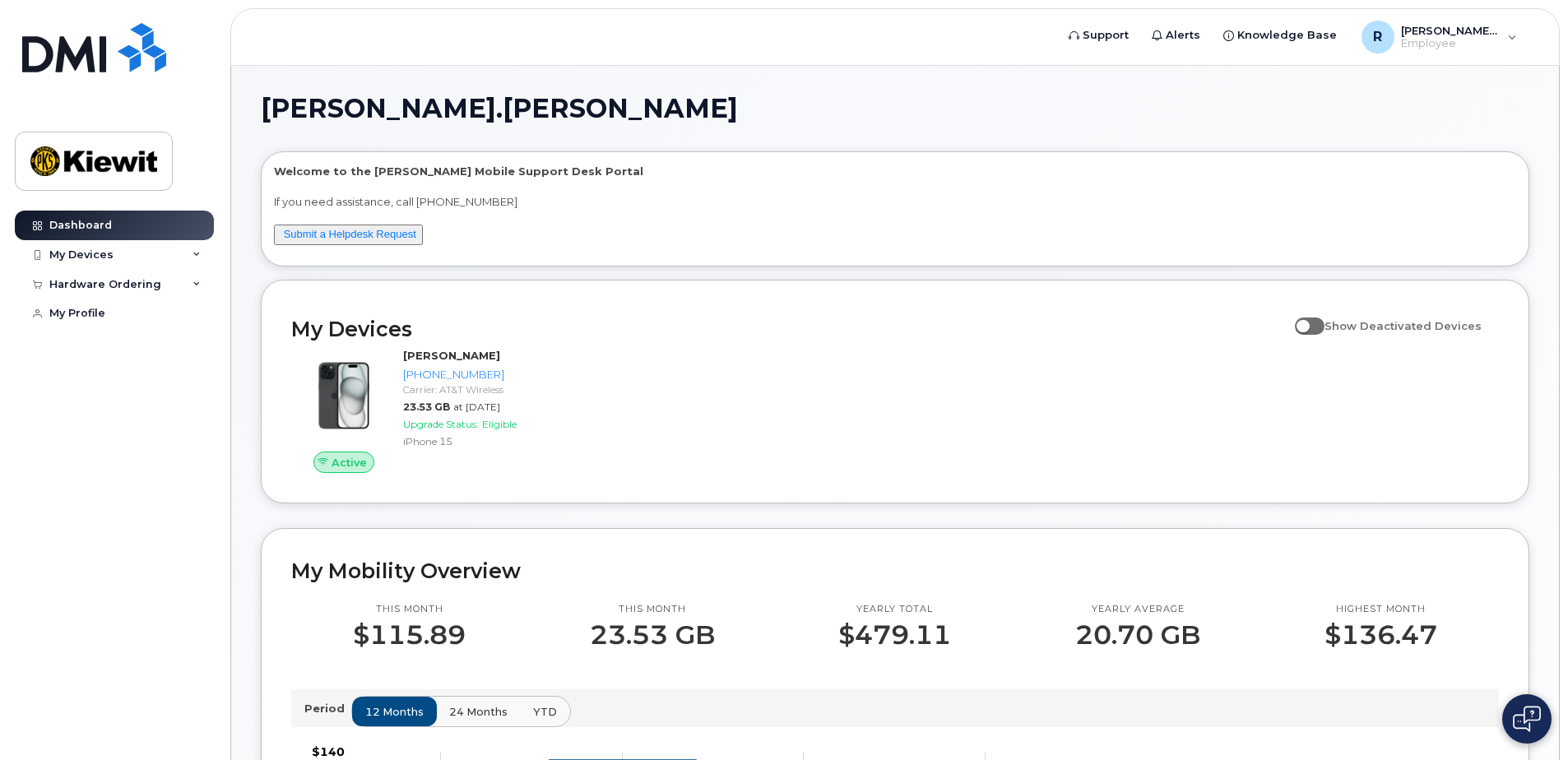
scroll to position [82, 0]
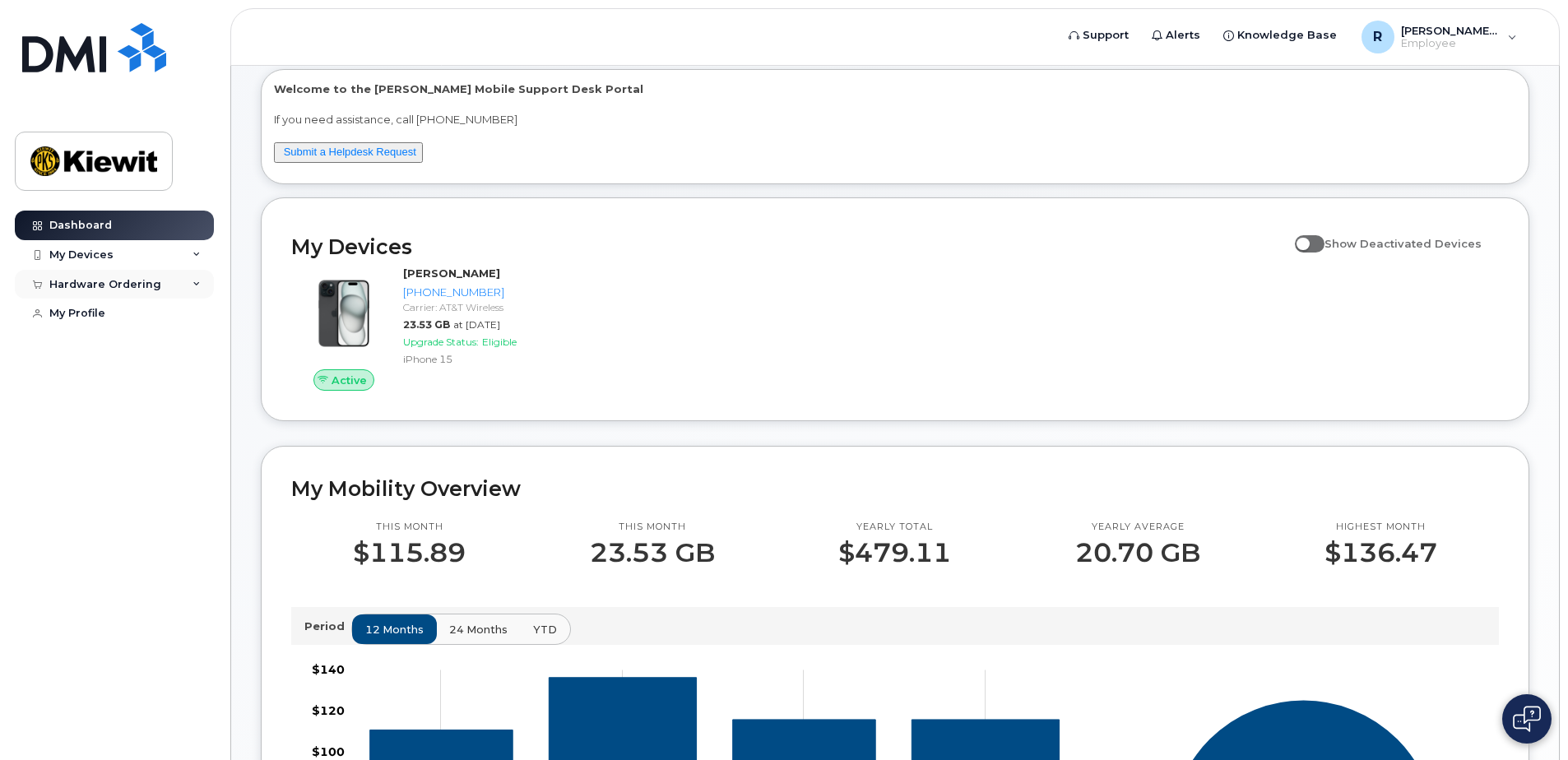
click at [127, 290] on div "Hardware Ordering" at bounding box center [105, 284] width 112 height 13
click at [103, 317] on div "My Orders" at bounding box center [87, 314] width 59 height 15
